Goal: Check status: Check status

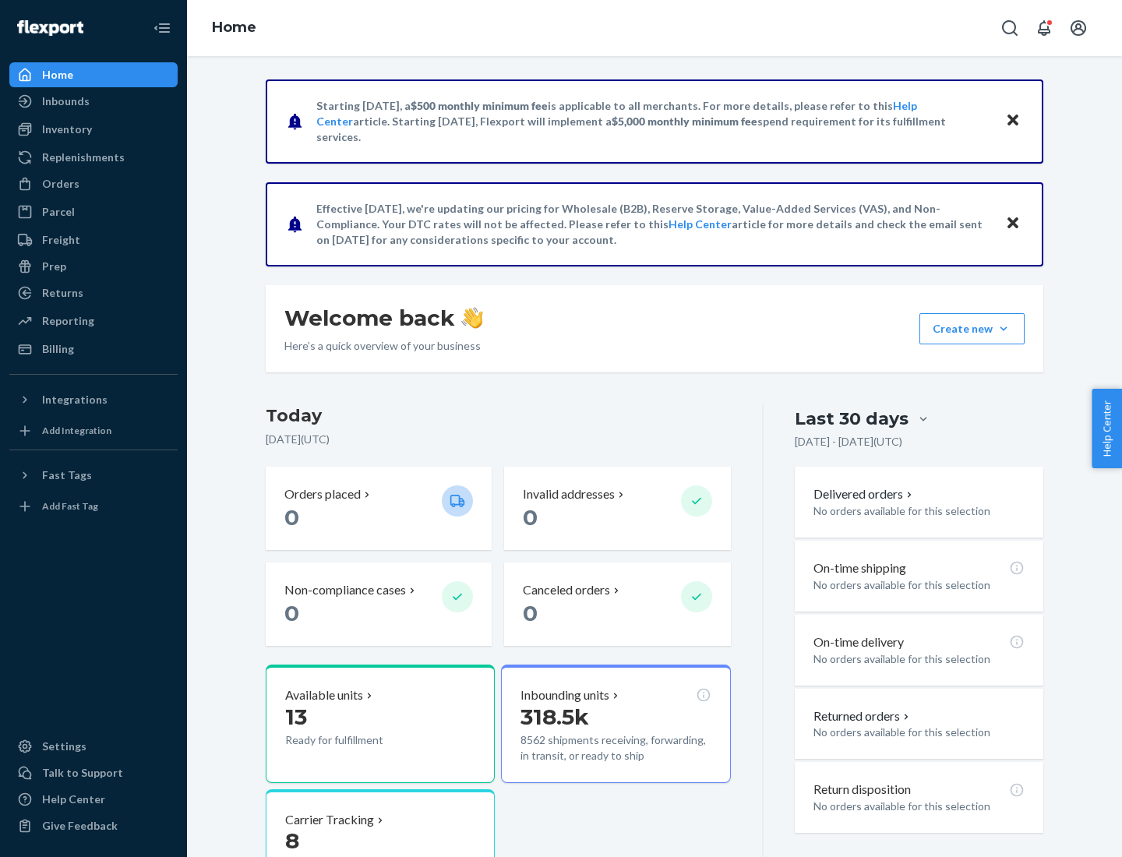
click at [1004, 329] on button "Create new Create new inbound Create new order Create new product" at bounding box center [972, 328] width 105 height 31
click at [65, 101] on div "Inbounds" at bounding box center [66, 102] width 48 height 16
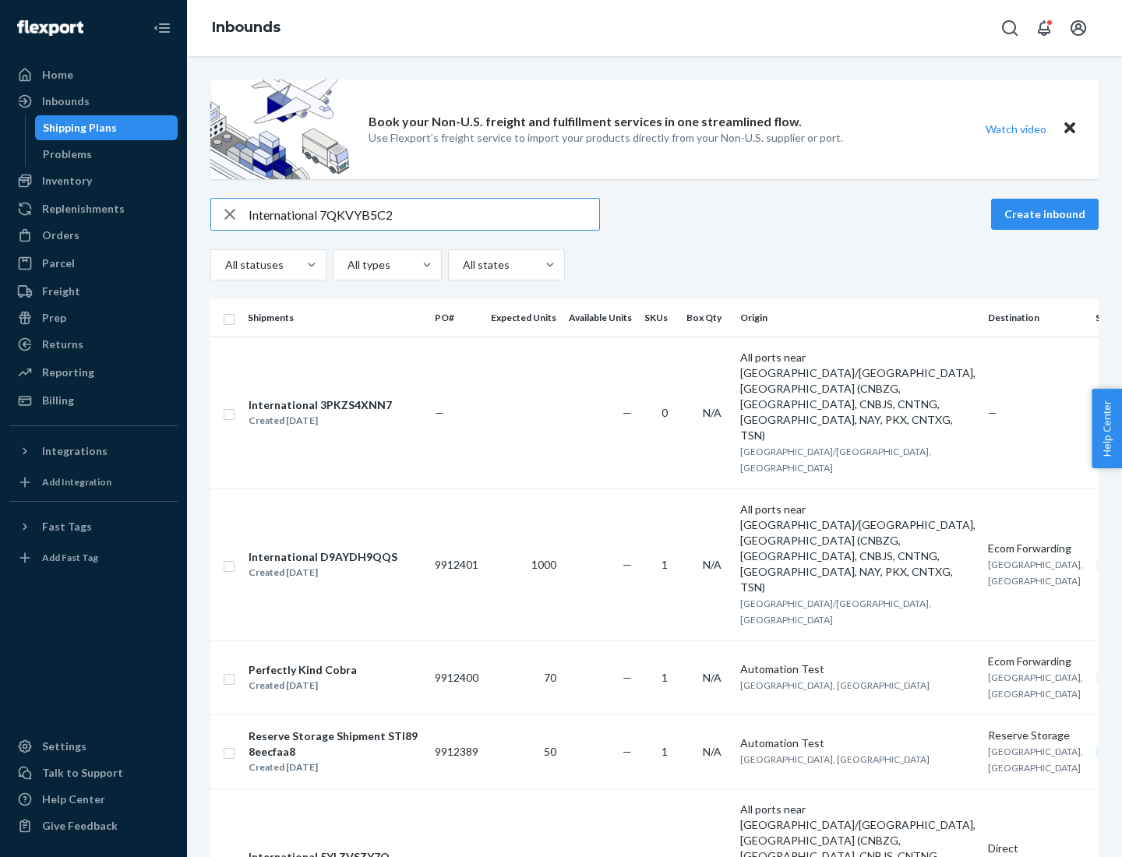
type input "International 7QKVYB5C29"
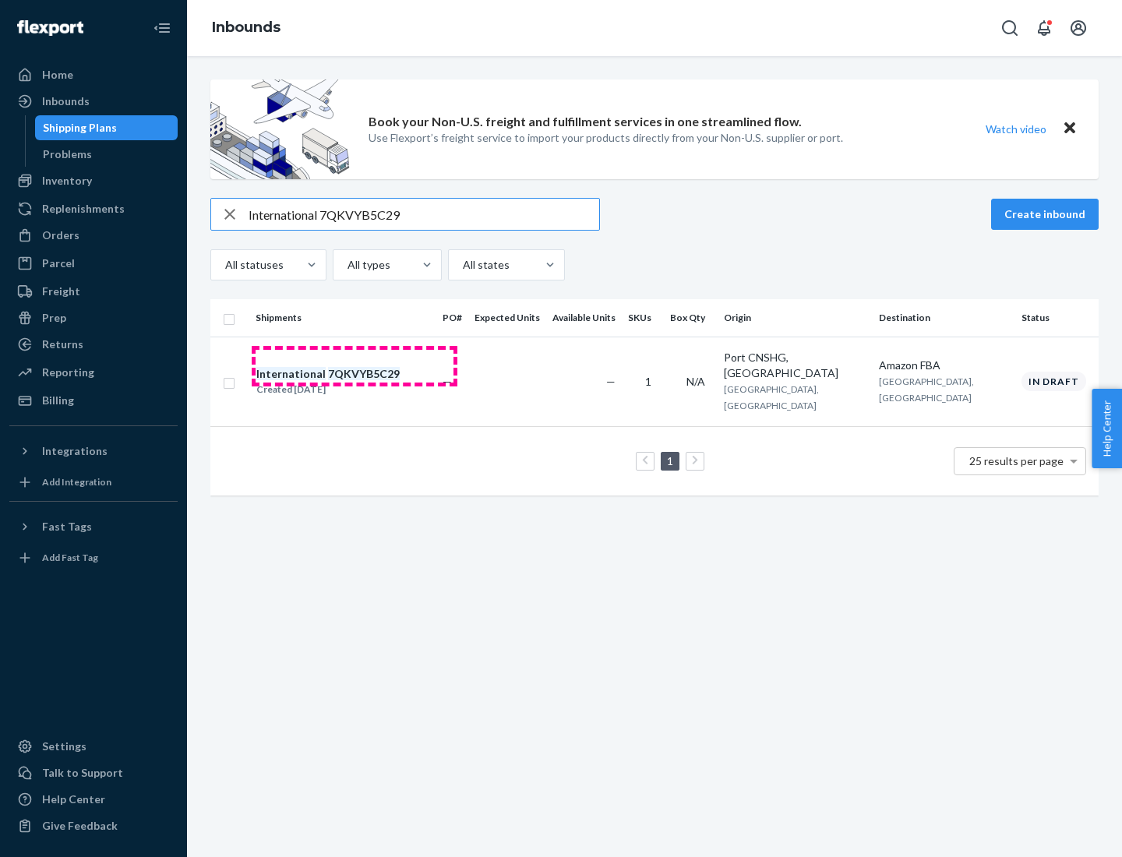
click at [355, 382] on div "Created [DATE]" at bounding box center [327, 390] width 143 height 16
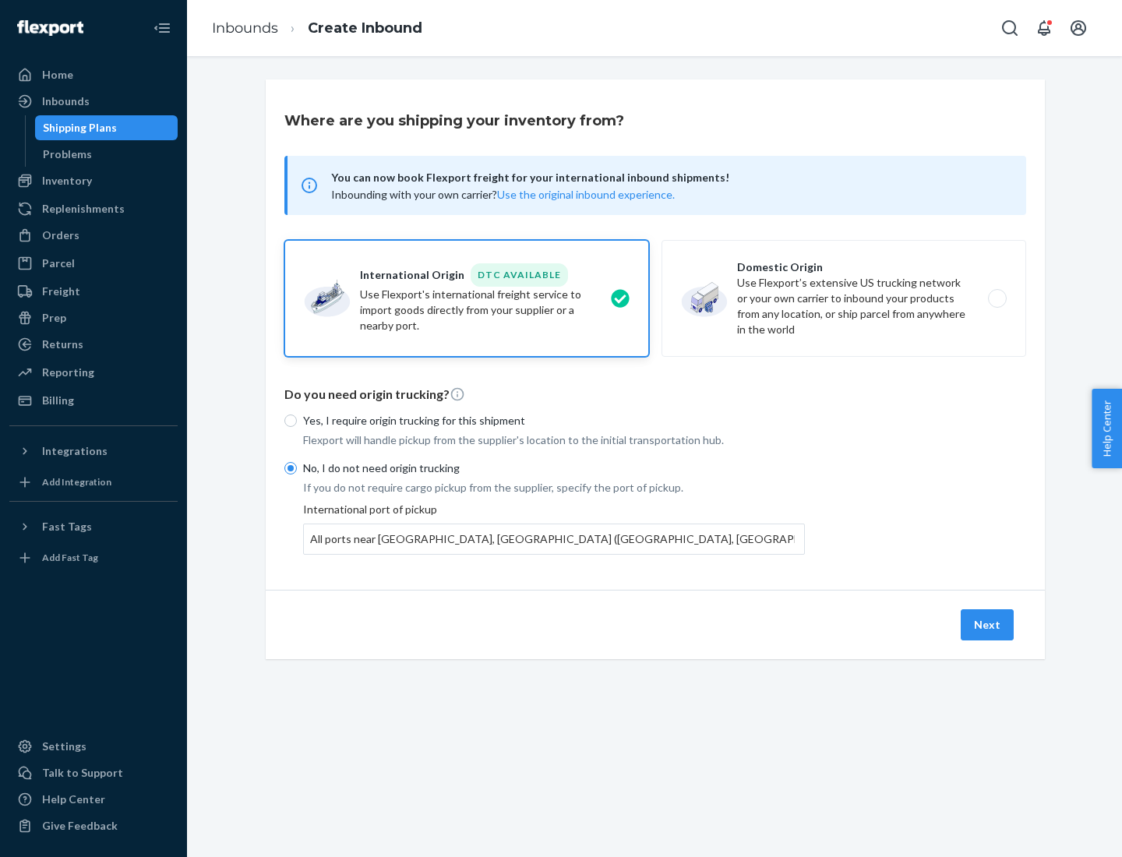
click at [988, 624] on button "Next" at bounding box center [987, 624] width 53 height 31
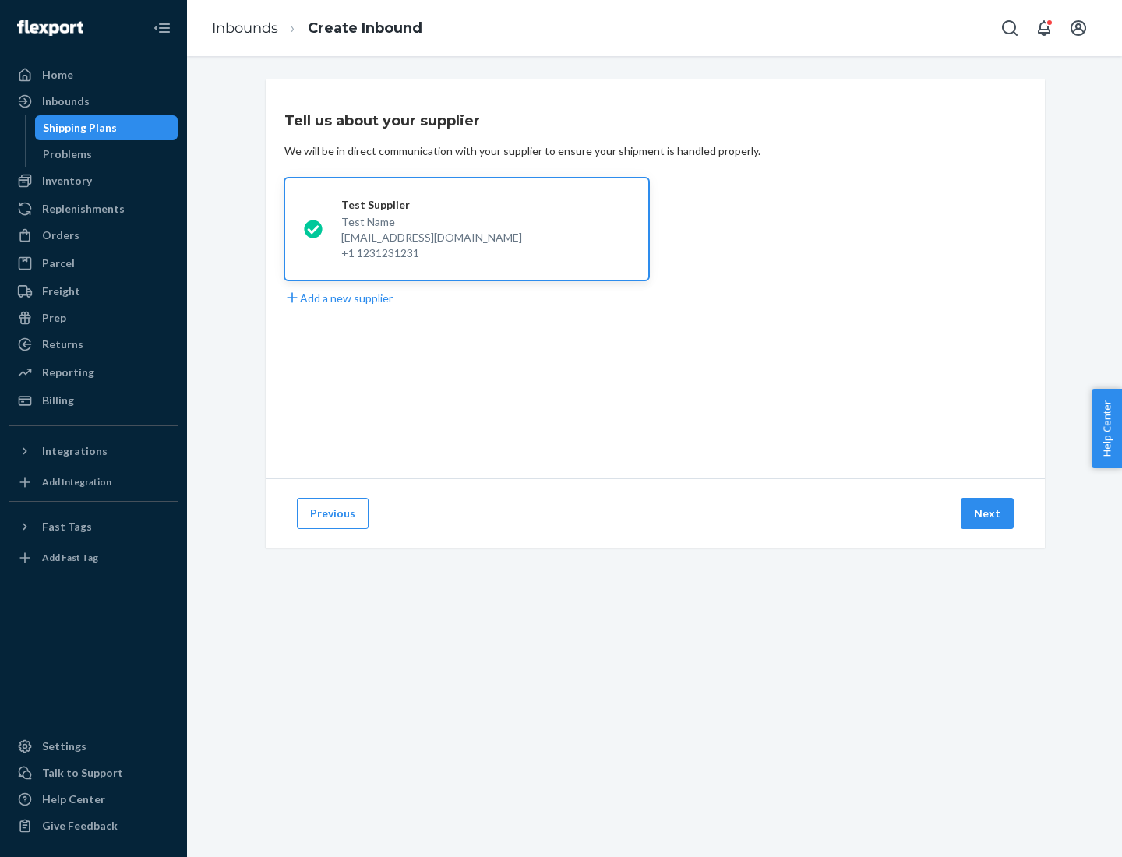
click at [988, 514] on button "Next" at bounding box center [987, 513] width 53 height 31
